Goal: Share content: Share content

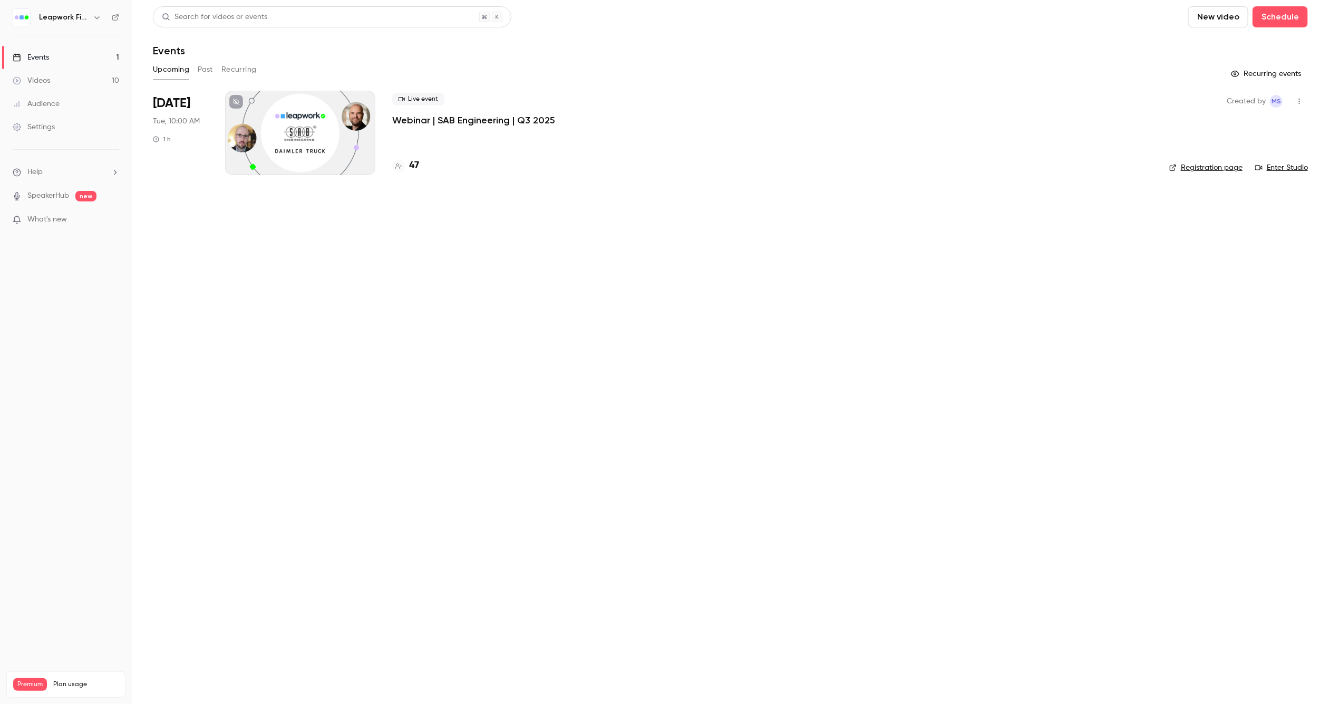
click at [99, 20] on icon "button" at bounding box center [97, 17] width 8 height 8
click at [87, 99] on span "Switch channel" at bounding box center [64, 96] width 53 height 11
click at [89, 124] on div "Leapwork Online Event" at bounding box center [98, 119] width 120 height 11
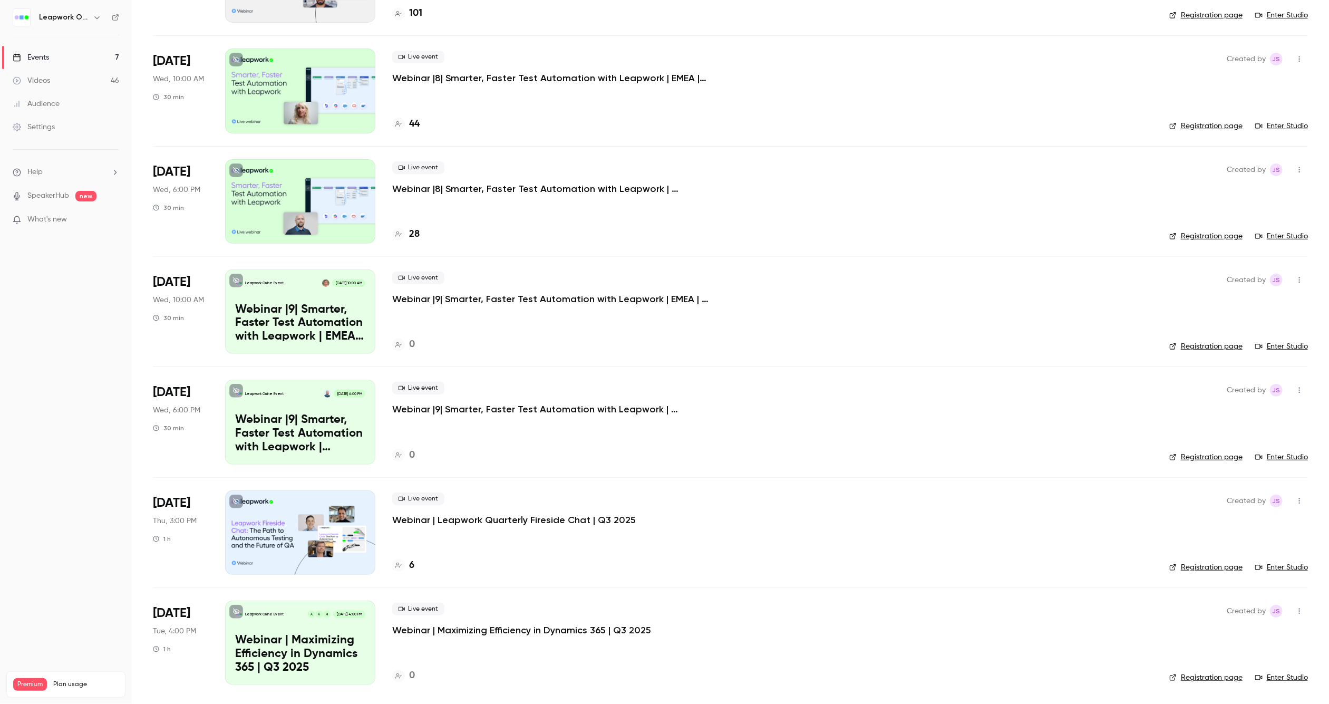
scroll to position [154, 0]
click at [93, 20] on icon "button" at bounding box center [97, 17] width 8 height 8
click at [77, 98] on span "Switch channel" at bounding box center [64, 96] width 53 height 11
click at [81, 124] on div "Leapwork Online Event" at bounding box center [98, 119] width 120 height 11
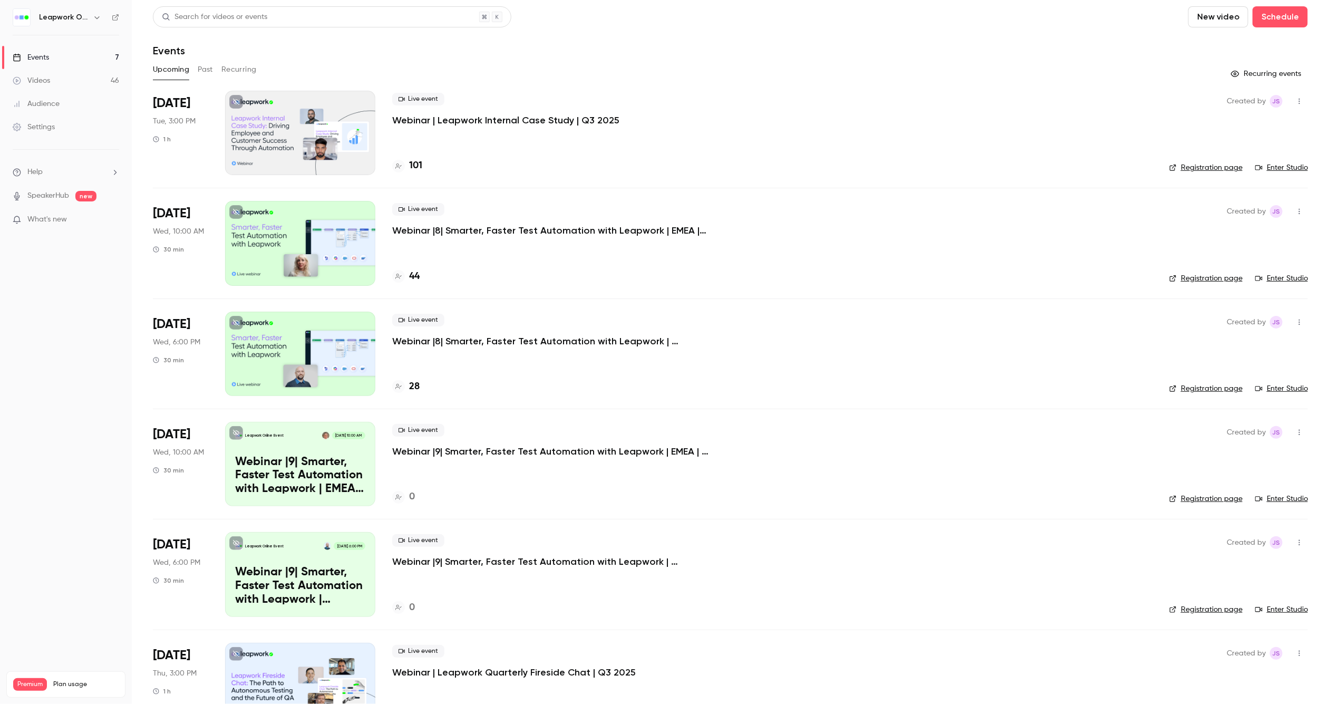
click at [202, 67] on button "Past" at bounding box center [205, 69] width 15 height 17
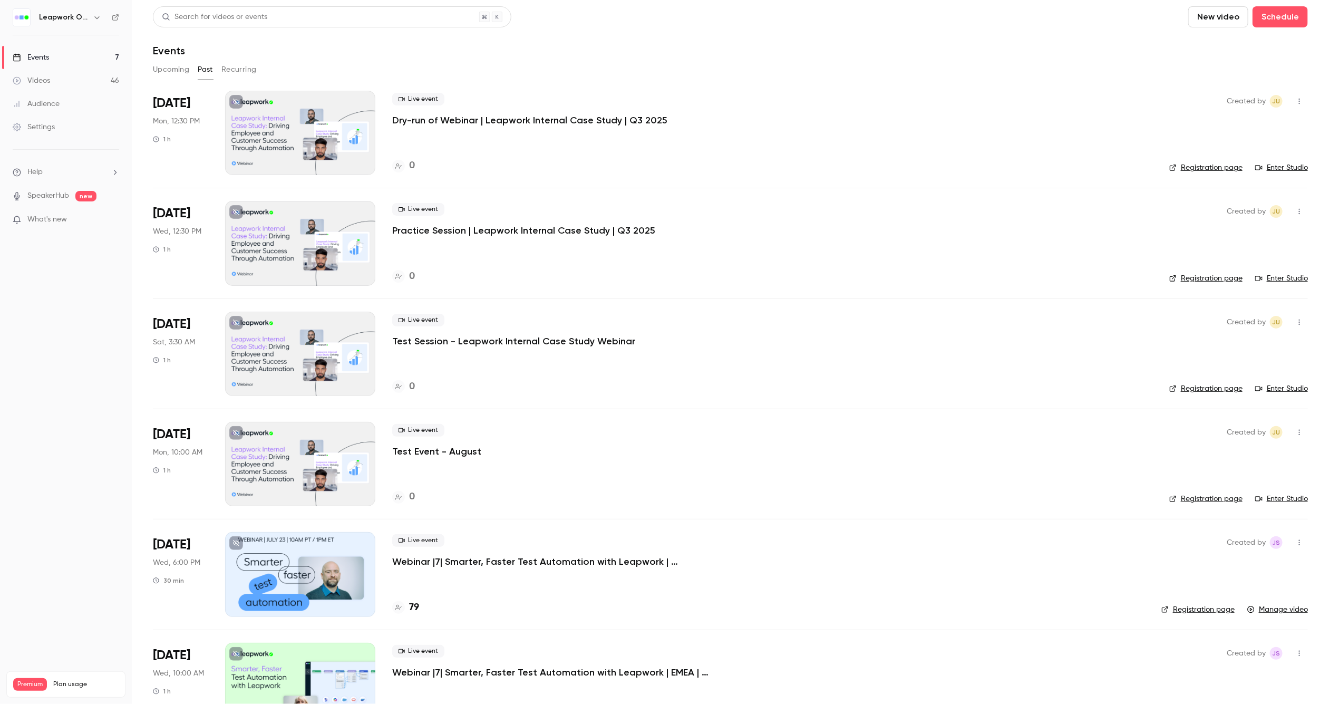
click at [98, 16] on icon "button" at bounding box center [97, 17] width 8 height 8
click at [77, 96] on span "Switch channel" at bounding box center [64, 96] width 53 height 11
click at [80, 85] on div "Leapwork Field" at bounding box center [98, 88] width 120 height 11
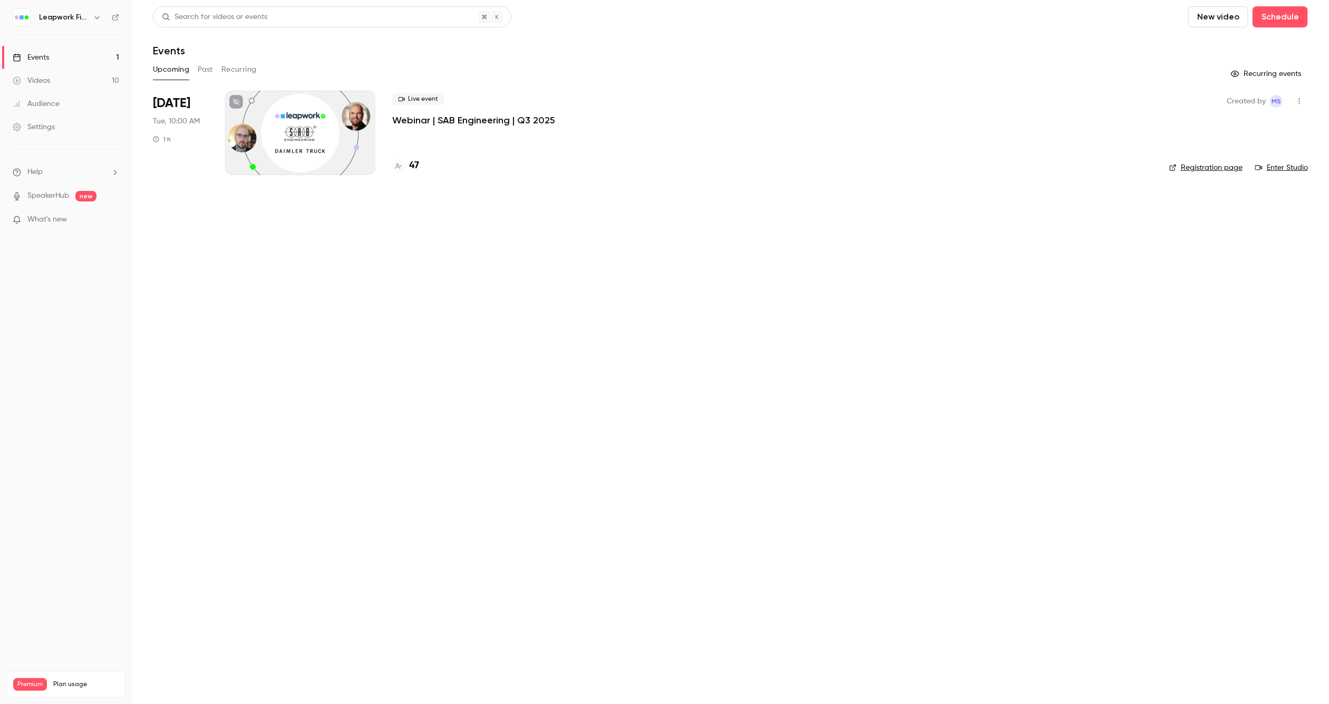
click at [204, 66] on button "Past" at bounding box center [205, 69] width 15 height 17
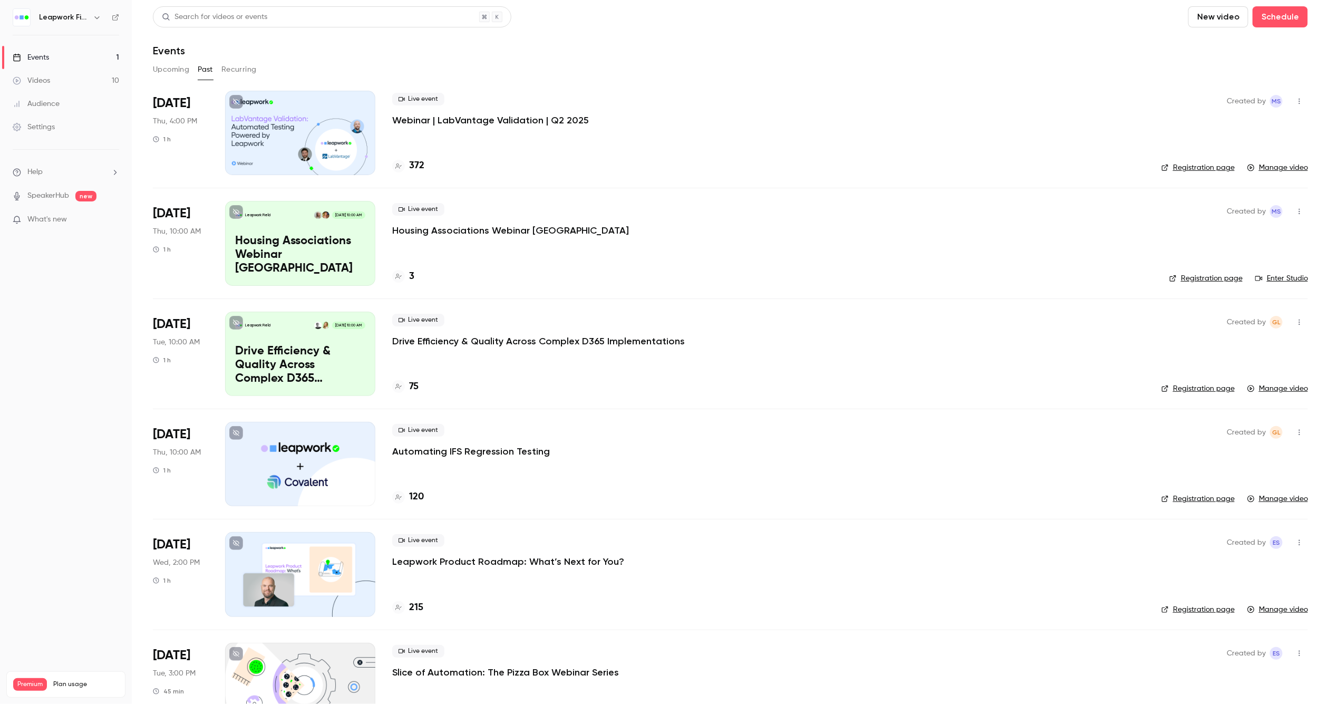
click at [475, 124] on p "Webinar | LabVantage Validation | Q2 2025" at bounding box center [490, 120] width 197 height 13
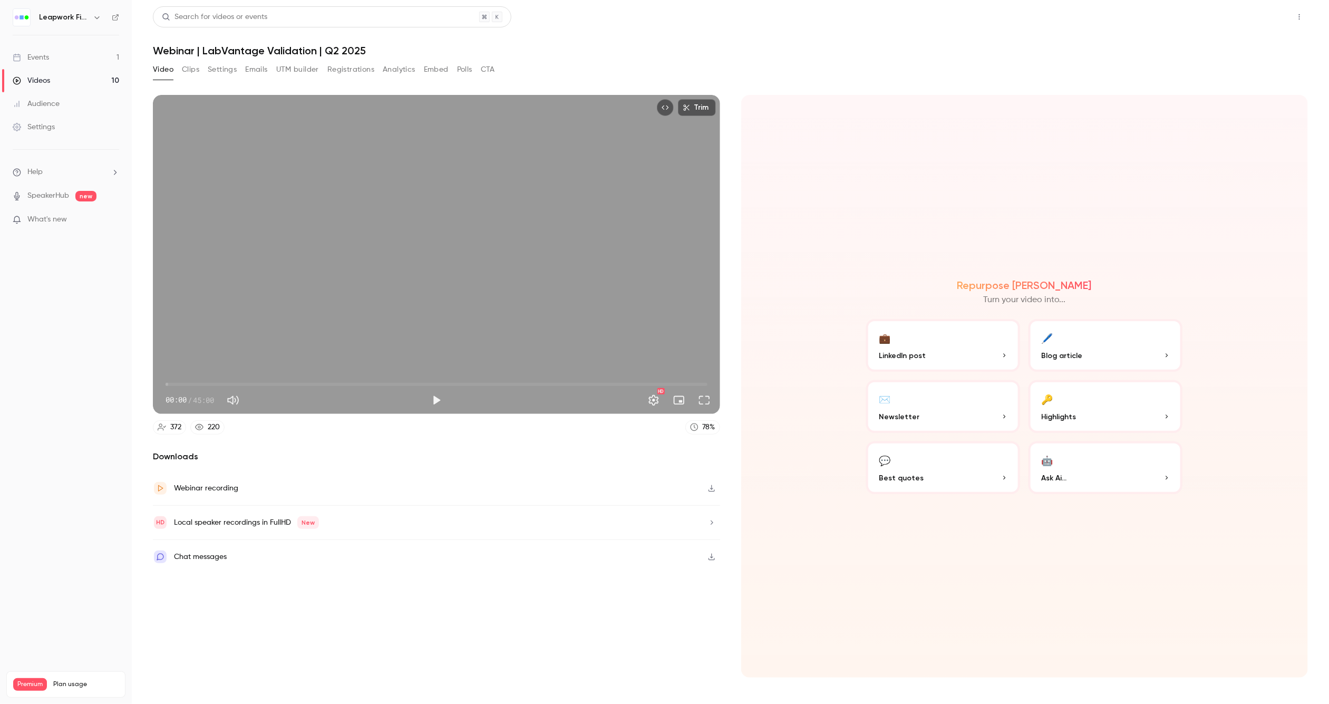
click at [1260, 16] on button "Share" at bounding box center [1262, 16] width 42 height 21
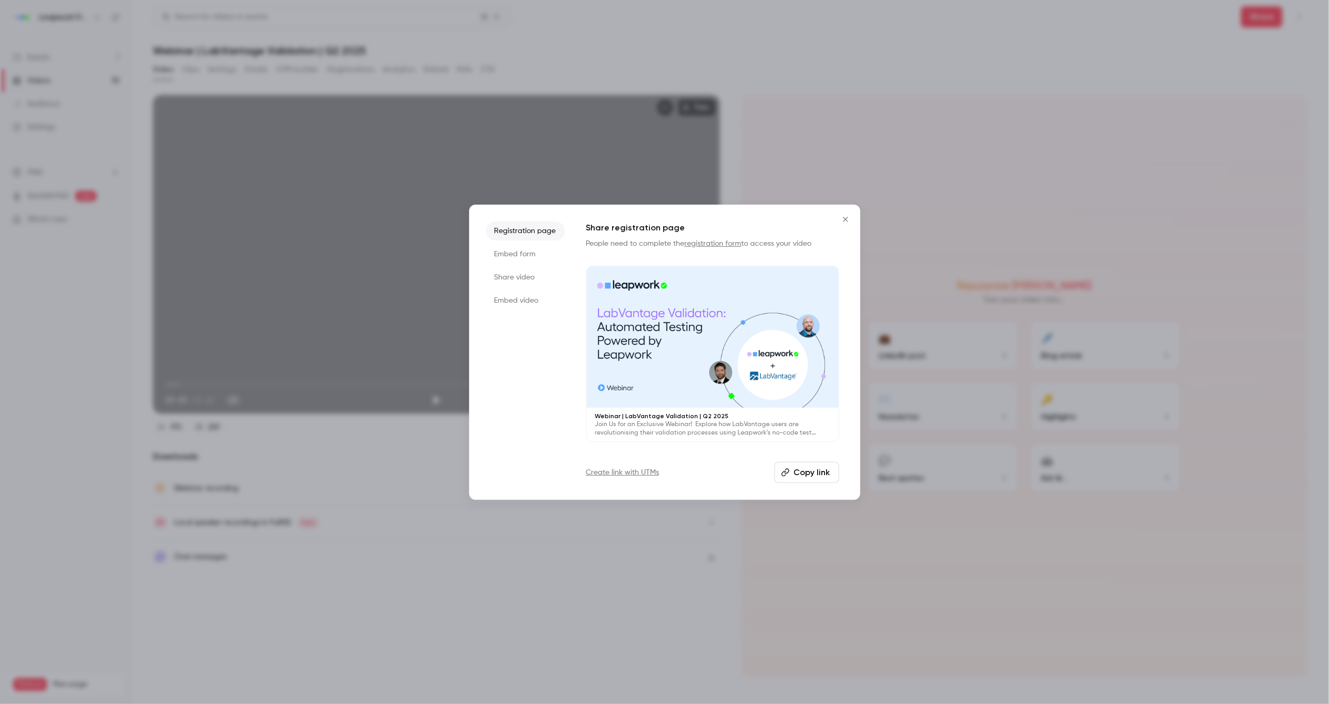
click at [805, 470] on button "Copy link" at bounding box center [806, 472] width 65 height 21
click at [526, 274] on li "Share video" at bounding box center [525, 277] width 79 height 19
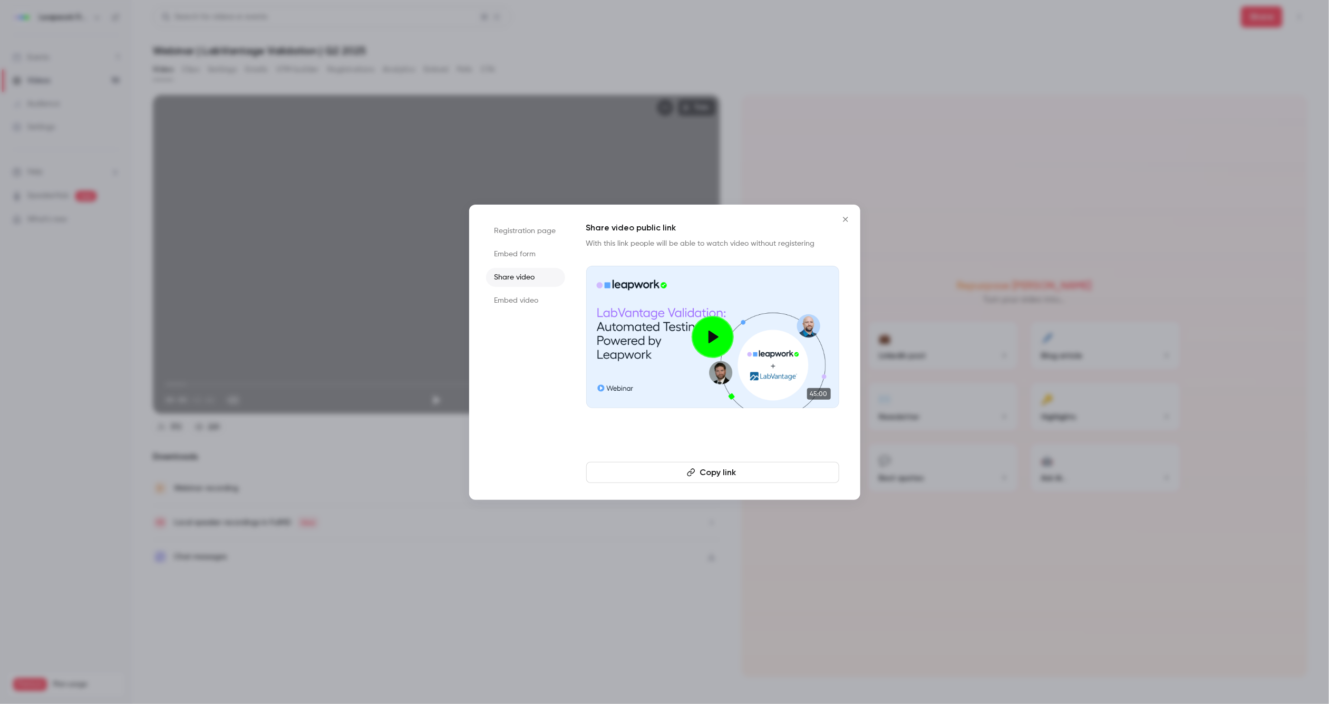
click at [726, 473] on button "Copy link" at bounding box center [712, 472] width 253 height 21
